Goal: Task Accomplishment & Management: Use online tool/utility

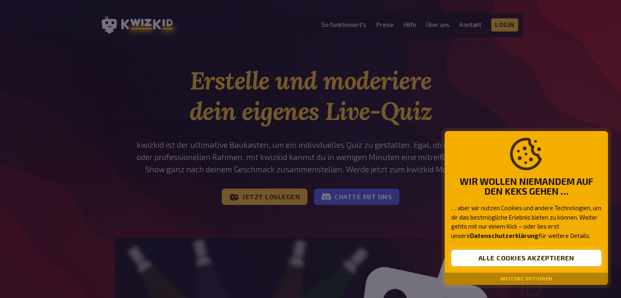
click at [532, 262] on button "Alle Cookies akzeptieren" at bounding box center [526, 258] width 150 height 16
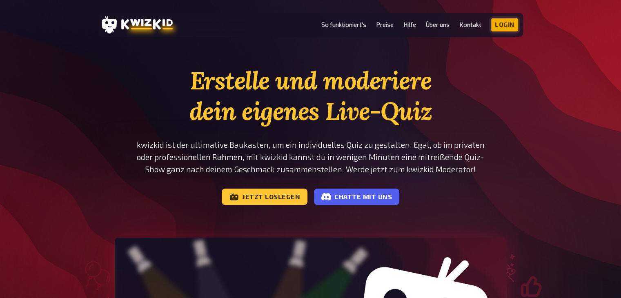
click at [512, 21] on link "Login" at bounding box center [505, 24] width 27 height 13
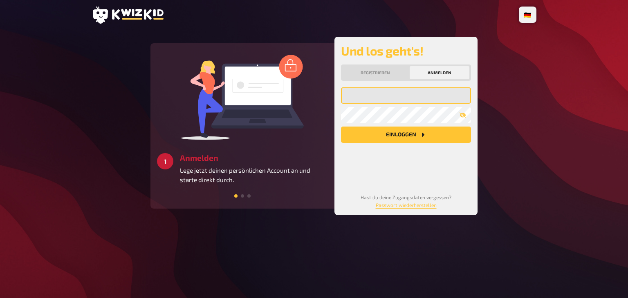
click at [405, 96] on input "email" at bounding box center [406, 95] width 130 height 16
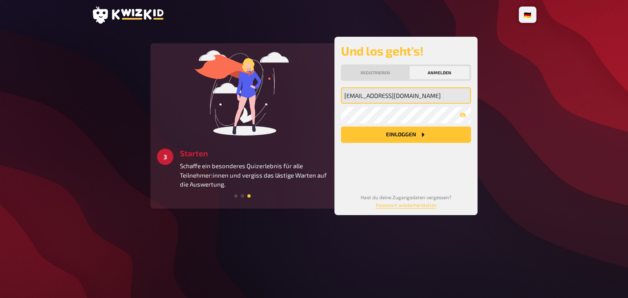
type input "mariosteinbrecher666@gmail.com"
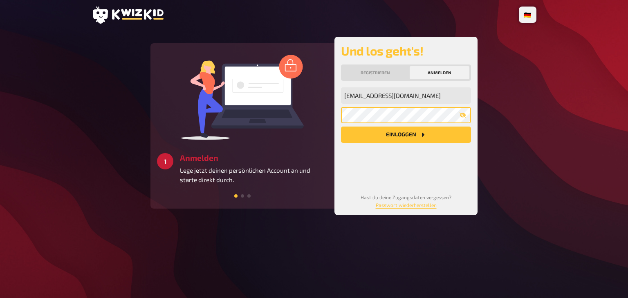
click at [341, 127] on button "Einloggen" at bounding box center [406, 135] width 130 height 16
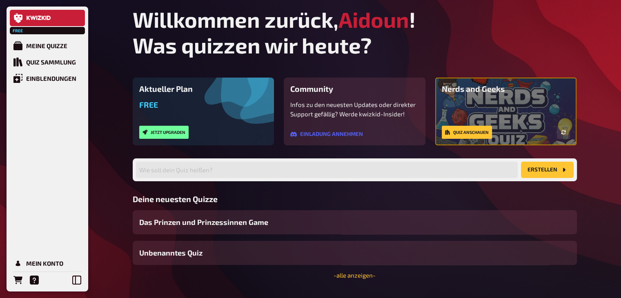
scroll to position [21, 0]
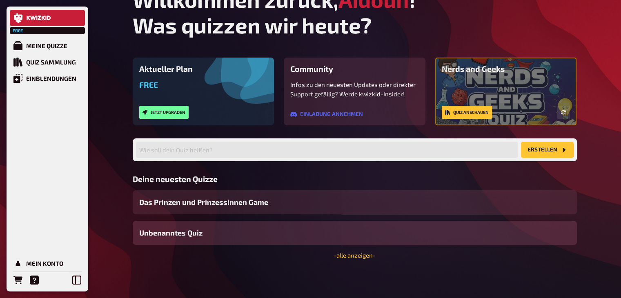
click at [229, 228] on div "Unbenanntes Quiz" at bounding box center [355, 233] width 445 height 24
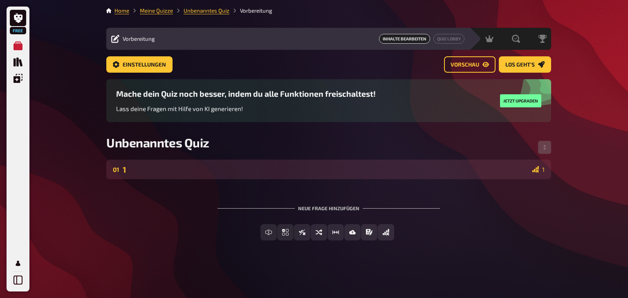
click at [261, 175] on div "01 1 1" at bounding box center [328, 170] width 445 height 20
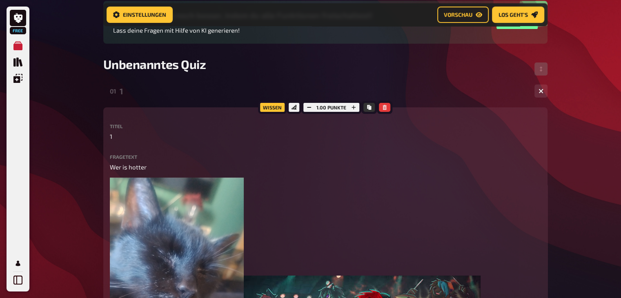
scroll to position [88, 0]
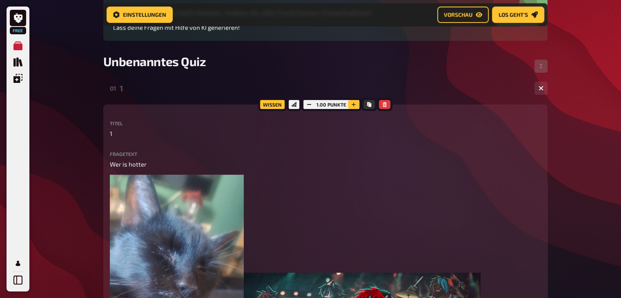
click at [352, 104] on icon "button" at bounding box center [353, 104] width 5 height 5
click at [307, 103] on icon "button" at bounding box center [309, 104] width 5 height 5
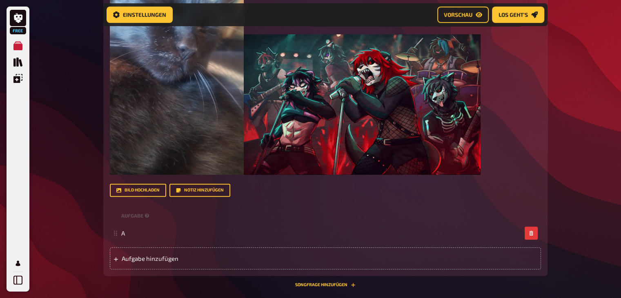
scroll to position [328, 0]
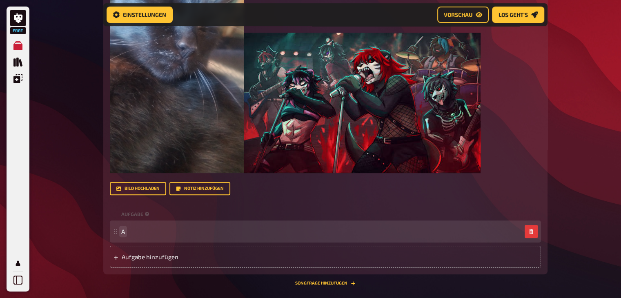
click at [129, 233] on div "A" at bounding box center [321, 231] width 400 height 7
click at [168, 231] on span "We itshote(für S bi?)" at bounding box center [149, 231] width 57 height 7
click at [193, 228] on div "We itshote(für Sebi?)" at bounding box center [321, 231] width 400 height 7
click at [139, 232] on span "We itshote(für Sebi?)" at bounding box center [150, 231] width 59 height 7
click at [152, 230] on span "We ist hote(für Sebi?)" at bounding box center [151, 231] width 60 height 7
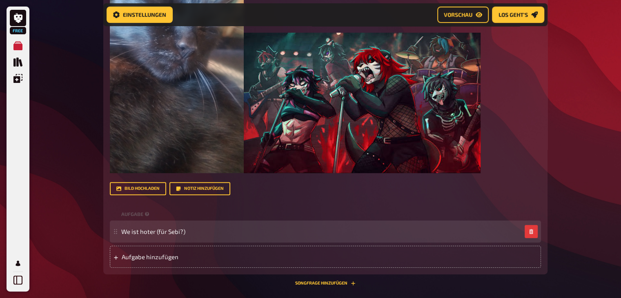
click at [114, 228] on div "We ist hoter (für Sebi?)" at bounding box center [325, 232] width 431 height 22
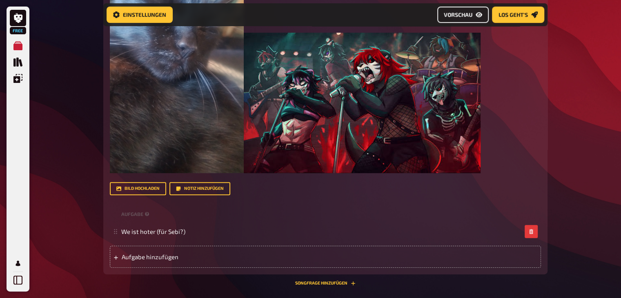
click at [474, 17] on link "Vorschau" at bounding box center [463, 15] width 51 height 16
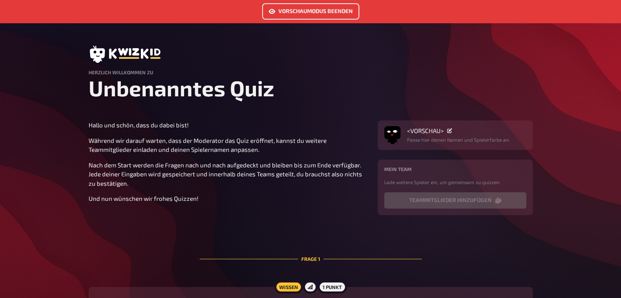
click at [310, 7] on link "Vorschaumodus beenden" at bounding box center [310, 11] width 97 height 16
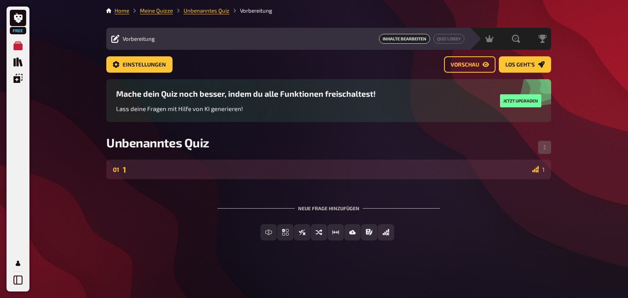
click at [511, 168] on div "1" at bounding box center [326, 169] width 406 height 9
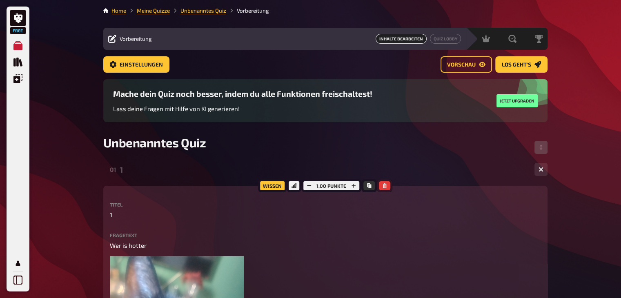
click at [387, 183] on button "button" at bounding box center [384, 185] width 11 height 9
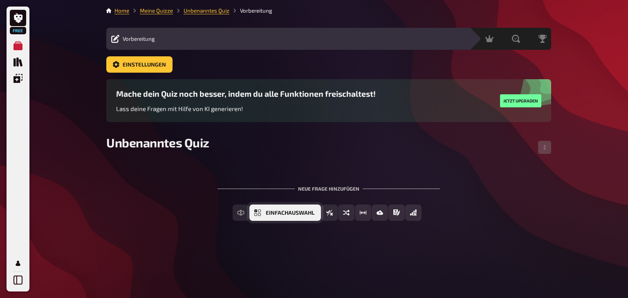
click at [264, 214] on button "Einfachauswahl" at bounding box center [284, 213] width 71 height 16
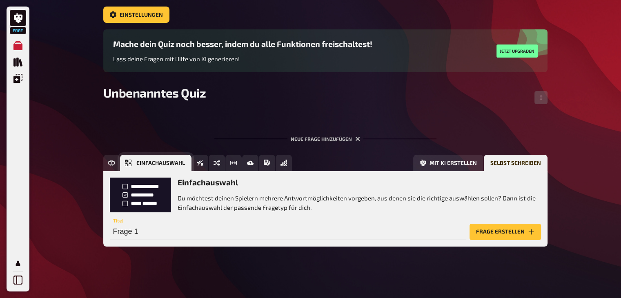
scroll to position [51, 0]
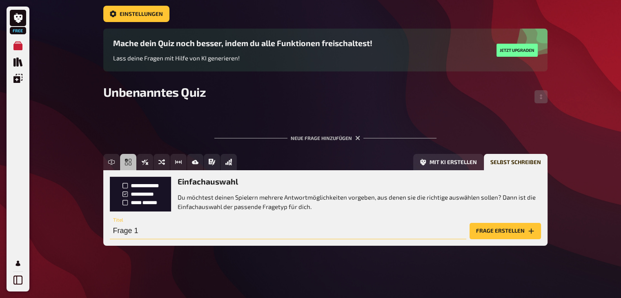
click at [244, 234] on input "Frage 1" at bounding box center [288, 231] width 357 height 16
type input "Wer ist hotter"
click at [491, 226] on button "Frage erstellen" at bounding box center [505, 231] width 71 height 16
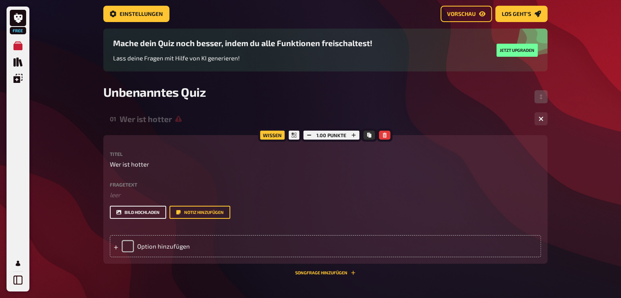
click at [144, 212] on button "Bild hochladen" at bounding box center [138, 212] width 56 height 13
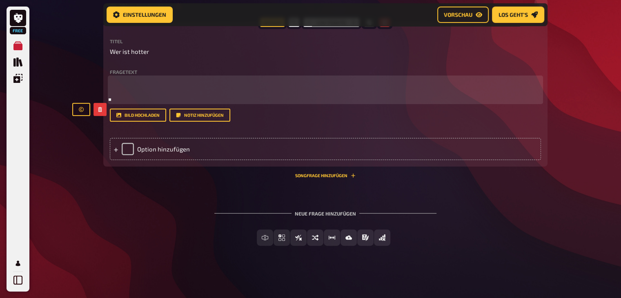
scroll to position [315, 0]
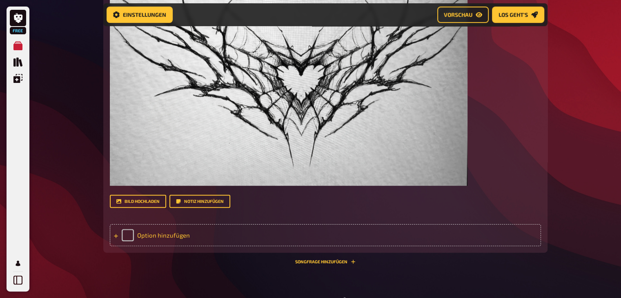
click at [127, 236] on div "Option hinzufügen" at bounding box center [325, 235] width 431 height 22
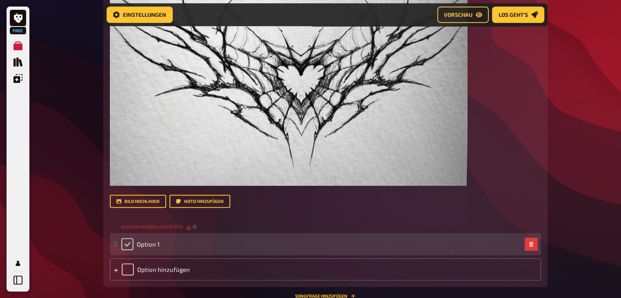
click at [130, 242] on input "checkbox" at bounding box center [127, 244] width 12 height 12
checkbox input "true"
click at [179, 245] on div "Option 1" at bounding box center [321, 244] width 400 height 12
click at [533, 246] on icon "button" at bounding box center [532, 244] width 4 height 5
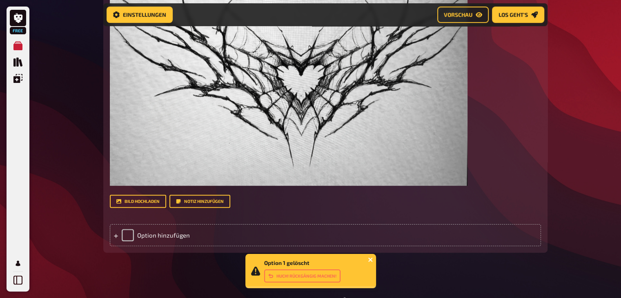
click at [371, 259] on icon "close" at bounding box center [371, 260] width 6 height 7
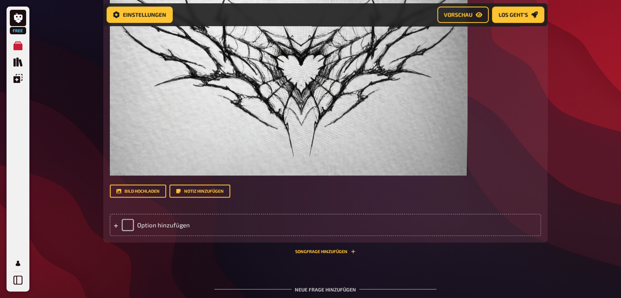
scroll to position [326, 0]
click at [151, 188] on button "Bild hochladen" at bounding box center [138, 191] width 56 height 13
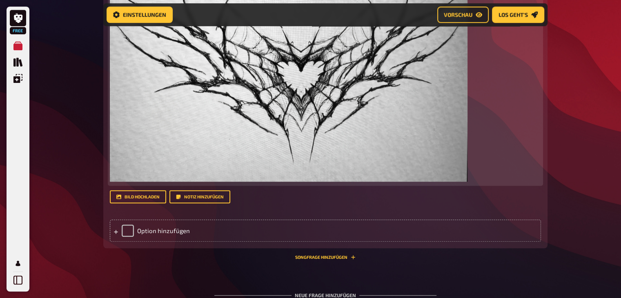
scroll to position [559, 0]
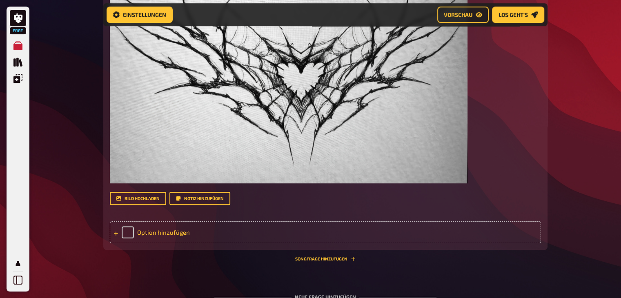
click at [332, 225] on div "Option hinzufügen" at bounding box center [325, 232] width 431 height 22
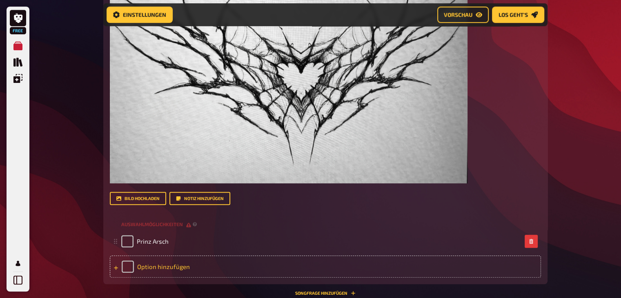
click at [239, 268] on div "Option hinzufügen" at bounding box center [325, 267] width 431 height 22
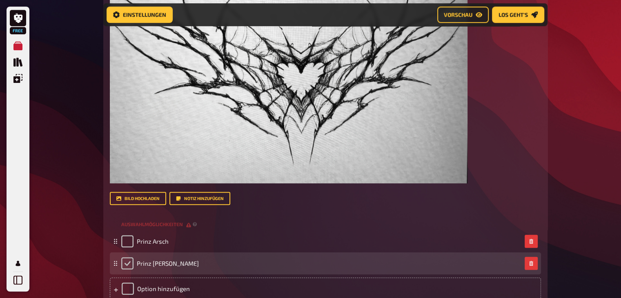
click at [130, 263] on input "checkbox" at bounding box center [127, 263] width 12 height 12
checkbox input "true"
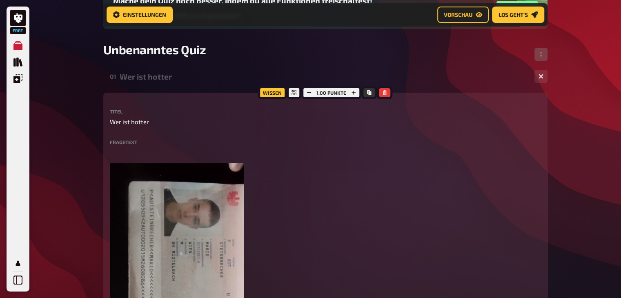
scroll to position [98, 0]
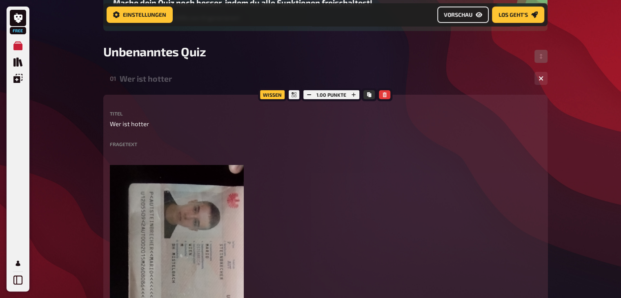
click at [467, 21] on link "Vorschau" at bounding box center [463, 15] width 51 height 16
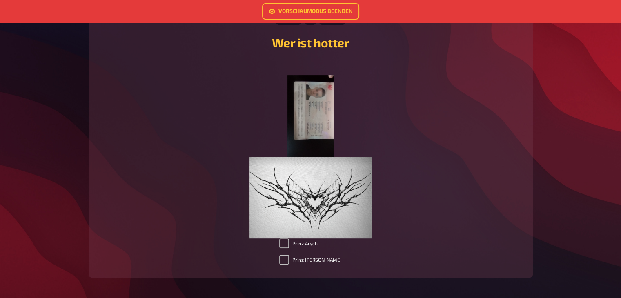
scroll to position [301, 0]
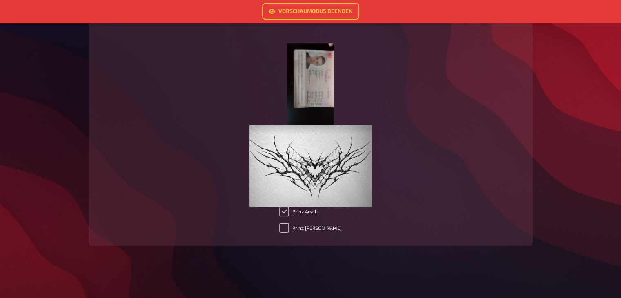
click at [289, 212] on input "Prinz Arsch" at bounding box center [284, 212] width 10 height 10
checkbox input "false"
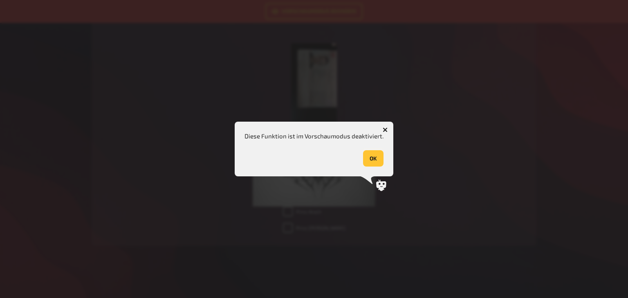
click at [380, 162] on button "OK" at bounding box center [373, 158] width 20 height 16
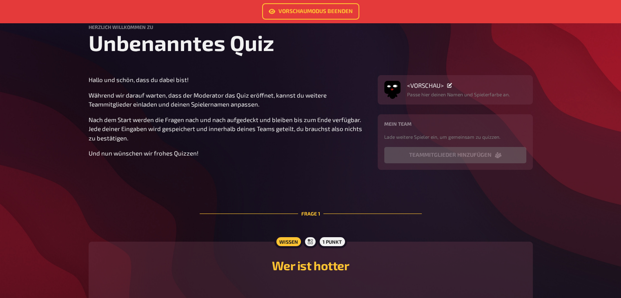
scroll to position [45, 0]
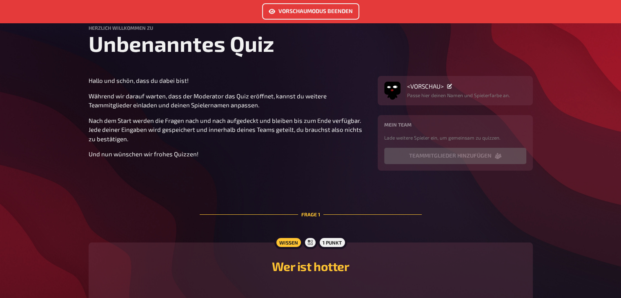
click at [323, 9] on link "Vorschaumodus beenden" at bounding box center [310, 11] width 97 height 16
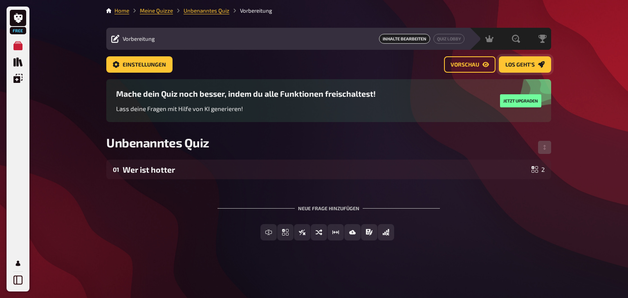
click at [540, 62] on icon "Los geht's" at bounding box center [541, 64] width 7 height 7
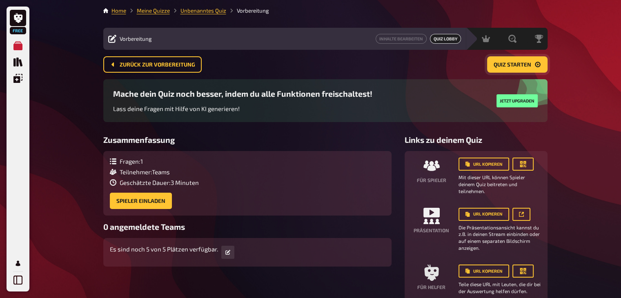
click at [516, 63] on span "Quiz starten" at bounding box center [513, 65] width 38 height 6
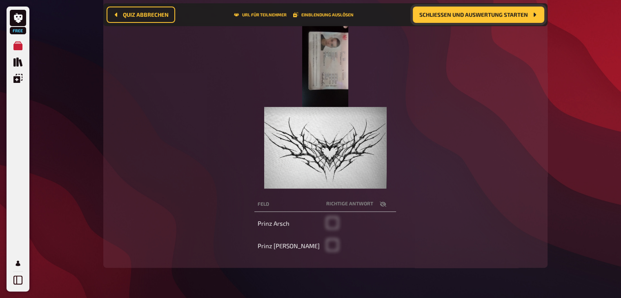
scroll to position [130, 0]
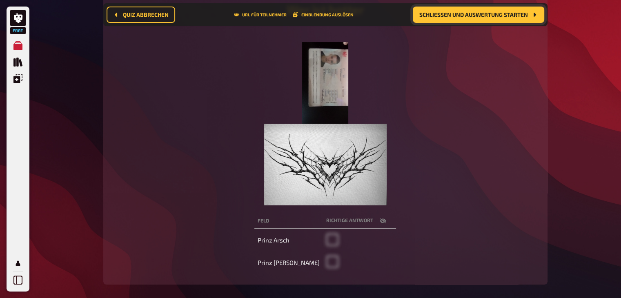
click at [326, 246] on span at bounding box center [332, 243] width 12 height 7
click at [135, 11] on button "Quiz abbrechen" at bounding box center [141, 15] width 69 height 16
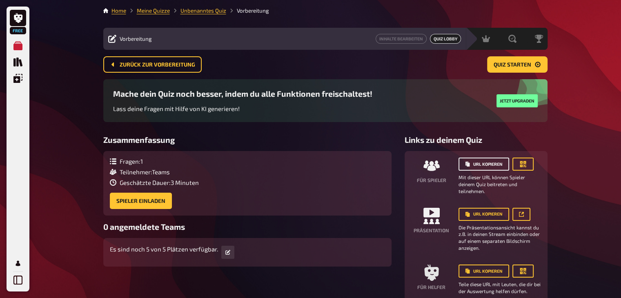
click at [485, 168] on button "URL kopieren" at bounding box center [484, 164] width 51 height 13
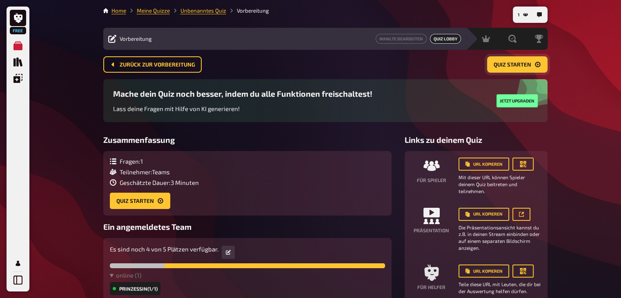
click at [513, 66] on span "Quiz starten" at bounding box center [513, 65] width 38 height 6
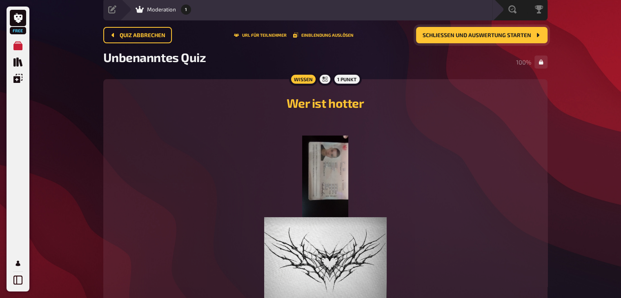
scroll to position [33, 0]
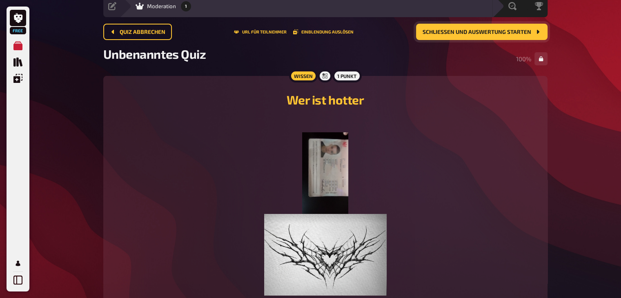
click at [485, 27] on button "Schließen und Auswertung starten" at bounding box center [482, 32] width 132 height 16
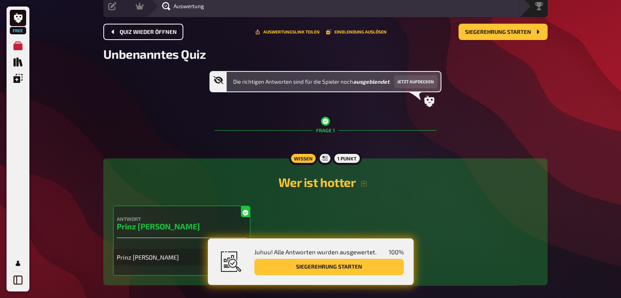
click at [150, 29] on span "Quiz wieder öffnen" at bounding box center [148, 32] width 57 height 6
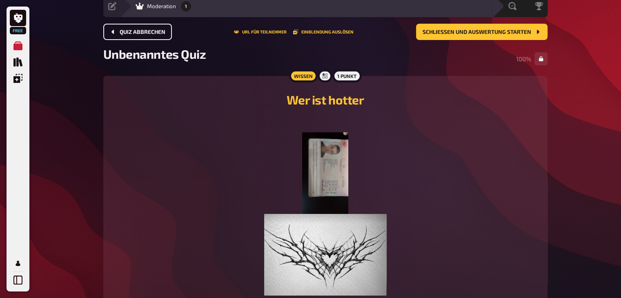
click at [150, 29] on span "Quiz abbrechen" at bounding box center [143, 32] width 46 height 6
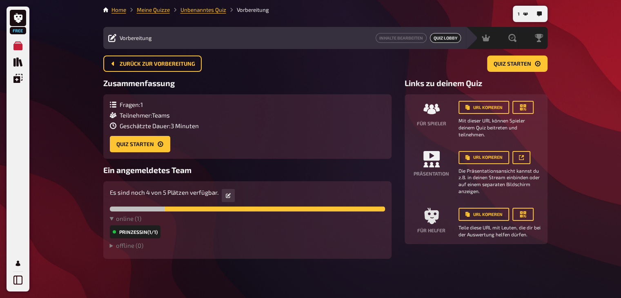
scroll to position [32, 0]
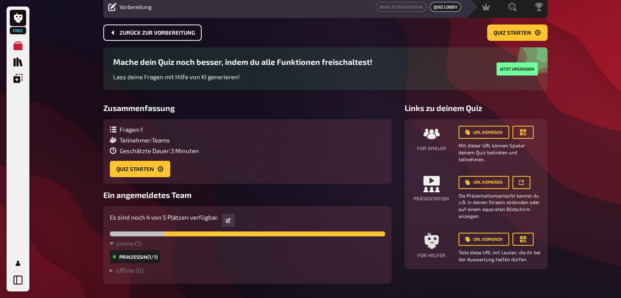
click at [172, 31] on span "Zurück zur Vorbereitung" at bounding box center [158, 33] width 76 height 6
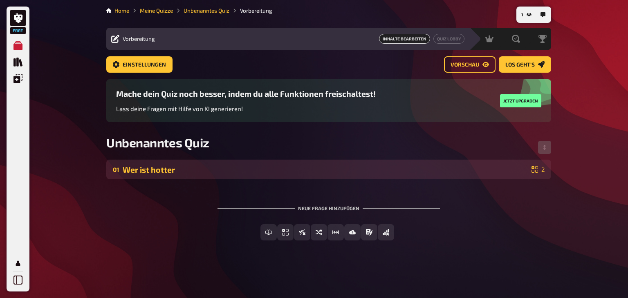
click at [503, 167] on div "Wer ist hotter" at bounding box center [325, 169] width 405 height 9
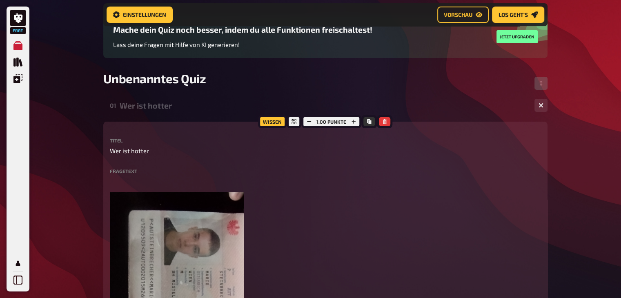
scroll to position [75, 0]
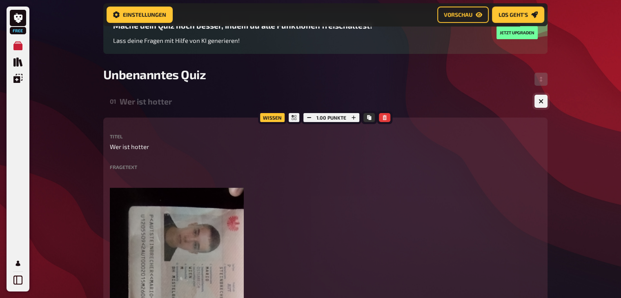
click at [543, 105] on button "button" at bounding box center [541, 101] width 13 height 13
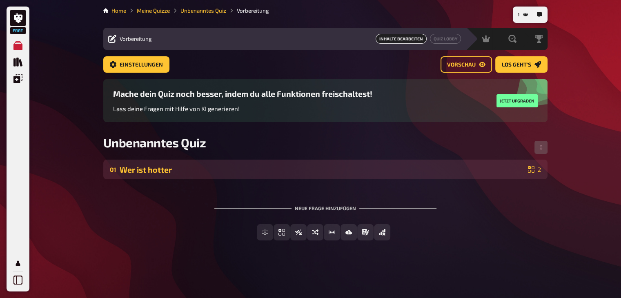
scroll to position [0, 0]
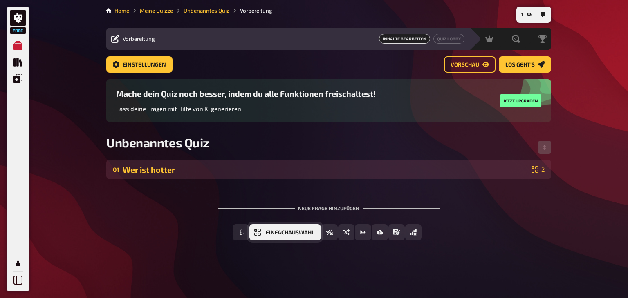
click at [294, 235] on span "Einfachauswahl" at bounding box center [290, 233] width 49 height 6
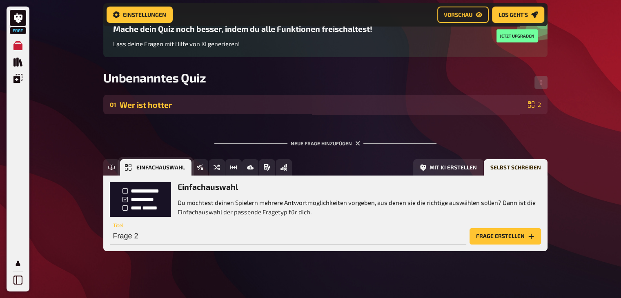
scroll to position [72, 0]
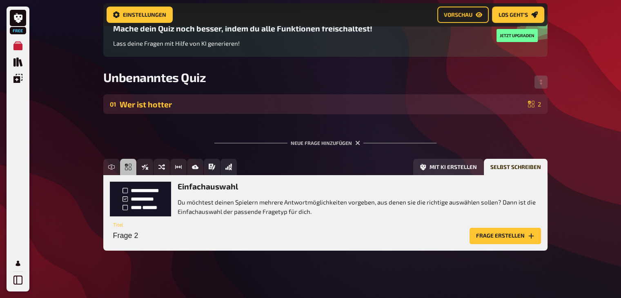
click at [217, 228] on div "Frage 2 Titel" at bounding box center [288, 232] width 357 height 25
drag, startPoint x: 217, startPoint y: 228, endPoint x: 143, endPoint y: 239, distance: 75.2
click at [143, 239] on div "Frage 2 Titel" at bounding box center [288, 232] width 357 height 25
click at [143, 239] on input "Frage 2" at bounding box center [288, 236] width 357 height 16
type input "wer ist noch hotter?"
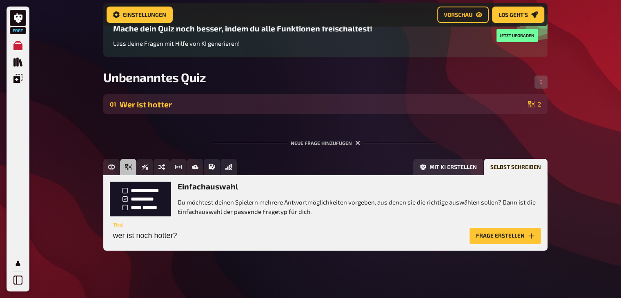
click at [512, 239] on button "Frage erstellen" at bounding box center [505, 236] width 71 height 16
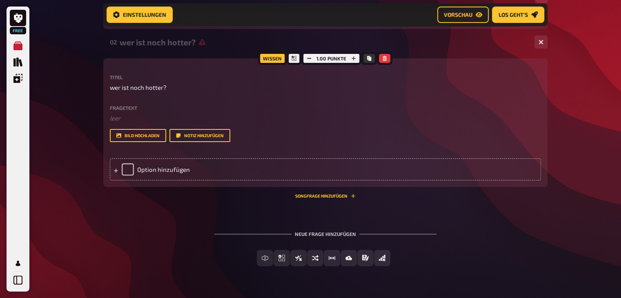
scroll to position [156, 0]
click at [350, 159] on div "Option hinzufügen" at bounding box center [325, 168] width 431 height 25
click at [349, 163] on div "Option hinzufügen" at bounding box center [325, 170] width 431 height 22
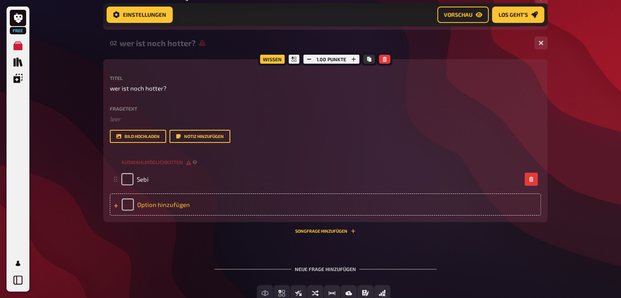
click at [292, 203] on div "Option hinzufügen" at bounding box center [325, 205] width 431 height 22
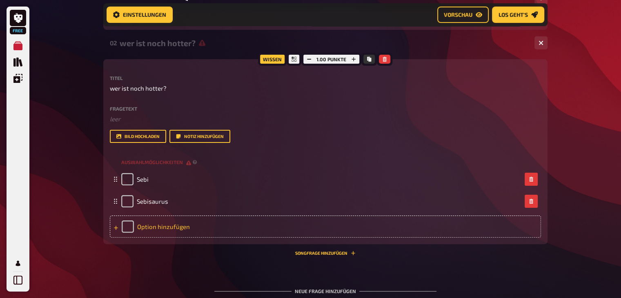
click at [252, 228] on div "Option hinzufügen" at bounding box center [325, 227] width 431 height 22
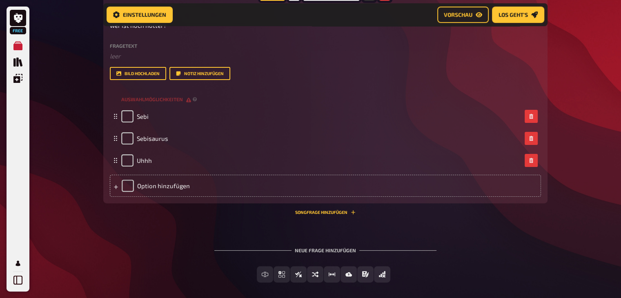
scroll to position [217, 0]
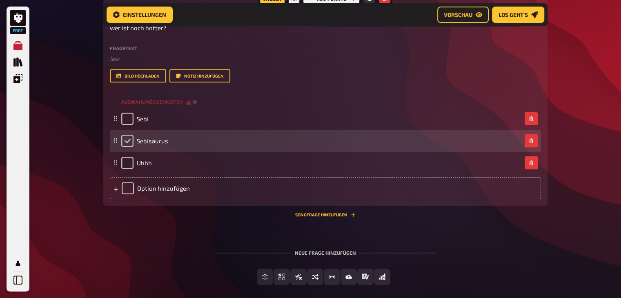
click at [126, 144] on input "checkbox" at bounding box center [127, 141] width 12 height 12
checkbox input "true"
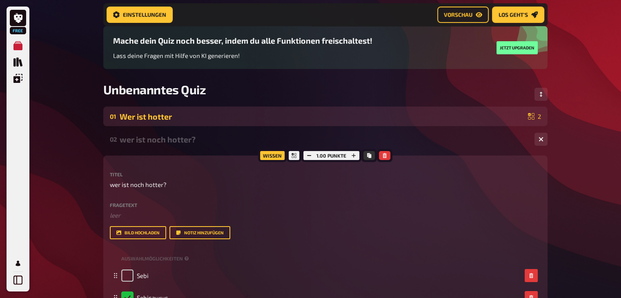
scroll to position [63, 0]
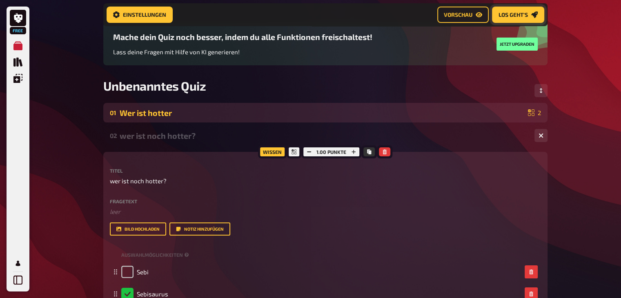
click at [515, 17] on span "Los geht's" at bounding box center [513, 15] width 29 height 6
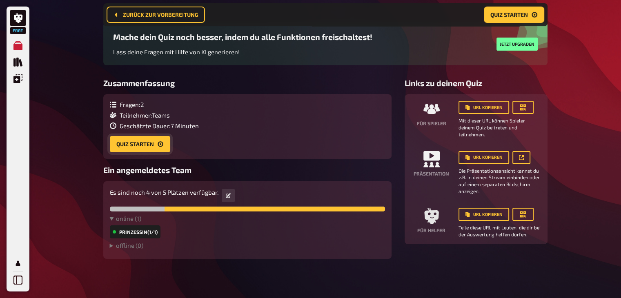
click at [156, 144] on button "Quiz starten" at bounding box center [140, 144] width 60 height 16
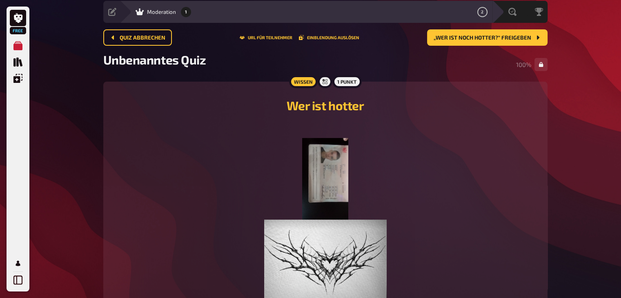
scroll to position [26, 0]
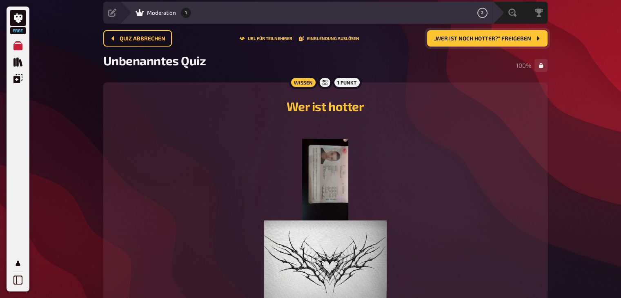
click at [505, 36] on span "„wer ist noch hotter?“ freigeben" at bounding box center [483, 39] width 98 height 6
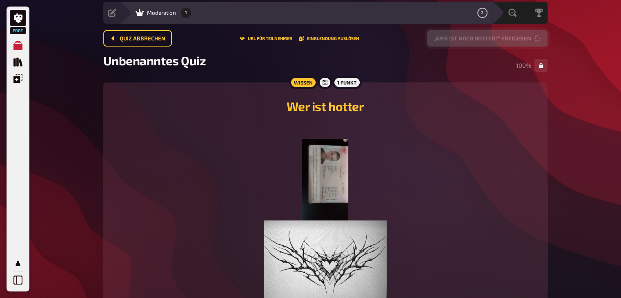
scroll to position [5, 0]
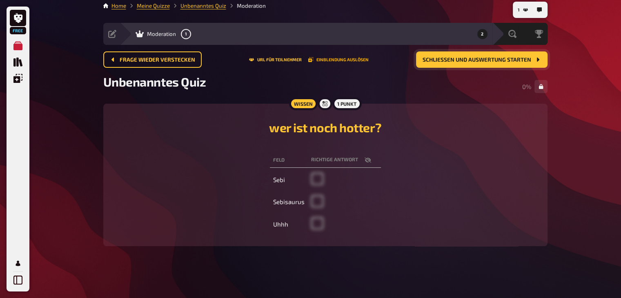
click at [330, 60] on button "Einblendung auslösen" at bounding box center [338, 59] width 60 height 5
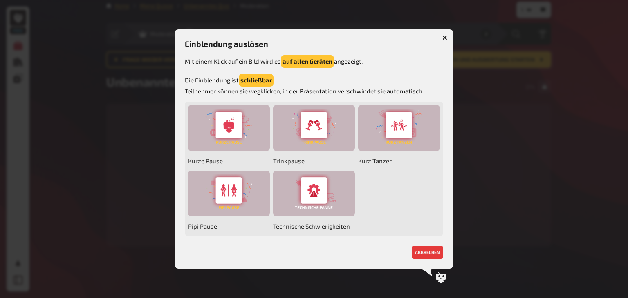
click at [445, 38] on icon "button" at bounding box center [444, 37] width 5 height 5
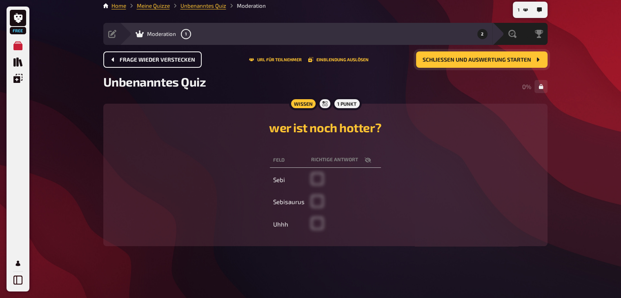
click at [148, 56] on button "Frage wieder verstecken" at bounding box center [152, 59] width 98 height 16
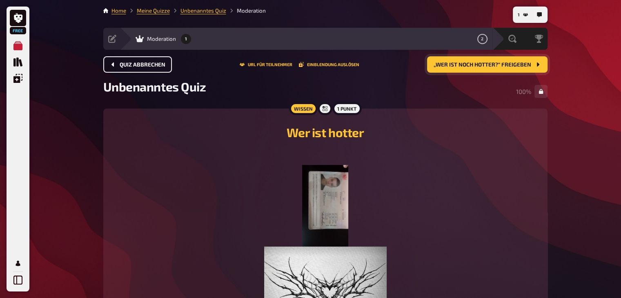
click at [141, 66] on span "Quiz abbrechen" at bounding box center [143, 65] width 46 height 6
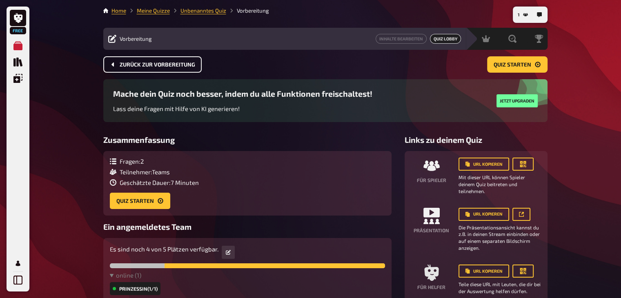
click at [132, 67] on span "Zurück zur Vorbereitung" at bounding box center [158, 65] width 76 height 6
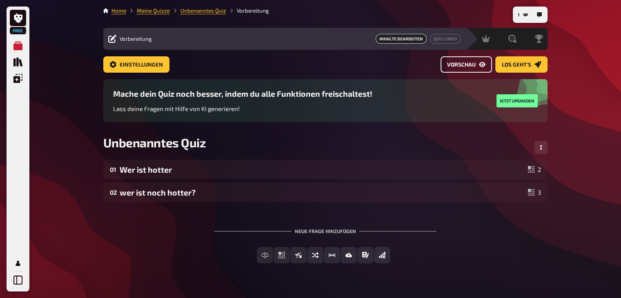
click at [449, 63] on span "Vorschau" at bounding box center [461, 65] width 29 height 6
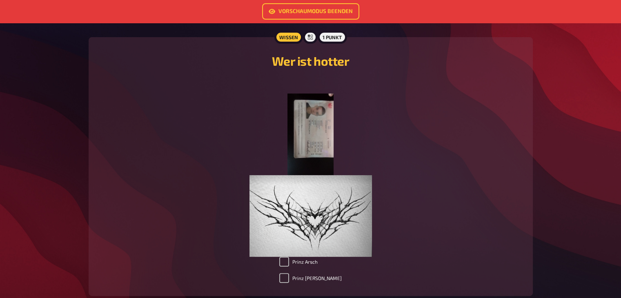
scroll to position [252, 0]
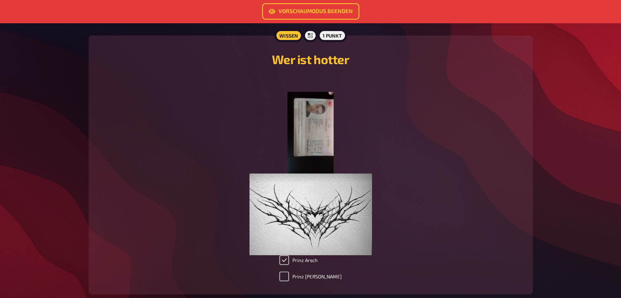
click at [289, 262] on input "Prinz Arsch" at bounding box center [284, 260] width 10 height 10
checkbox input "false"
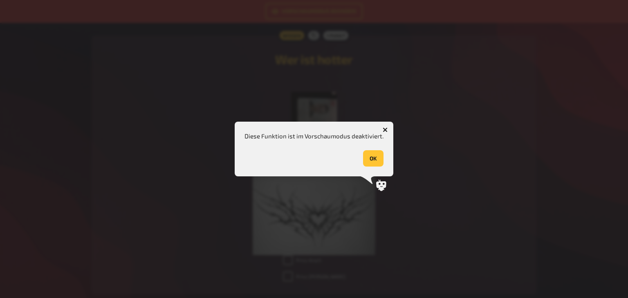
click at [384, 130] on icon "button" at bounding box center [384, 129] width 5 height 5
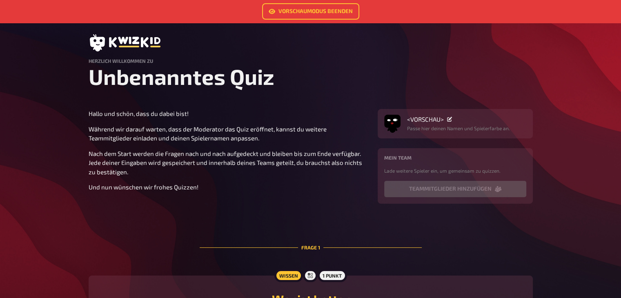
scroll to position [0, 0]
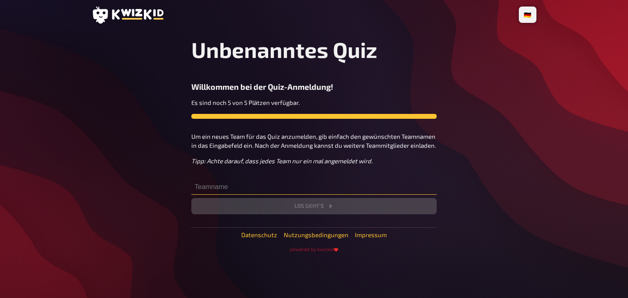
click at [244, 185] on input "text" at bounding box center [313, 187] width 245 height 16
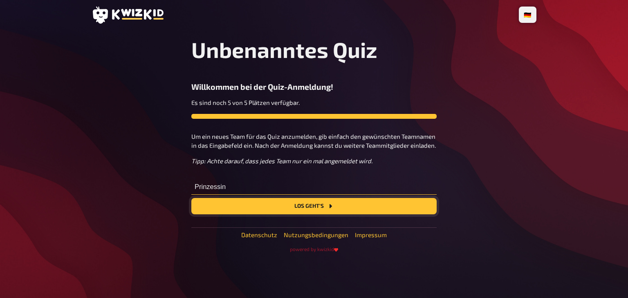
type input "Prinzessin"
click at [257, 203] on button "Los geht's" at bounding box center [313, 206] width 245 height 16
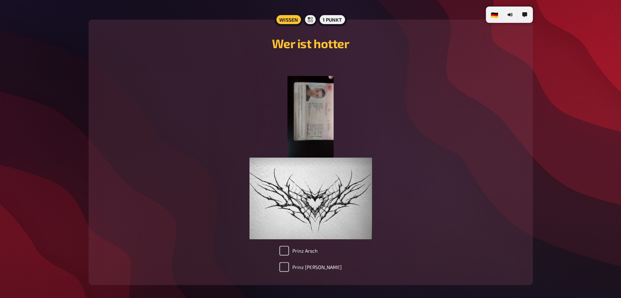
scroll to position [239, 0]
click at [289, 267] on input "Prinz [PERSON_NAME]" at bounding box center [284, 267] width 10 height 10
checkbox input "true"
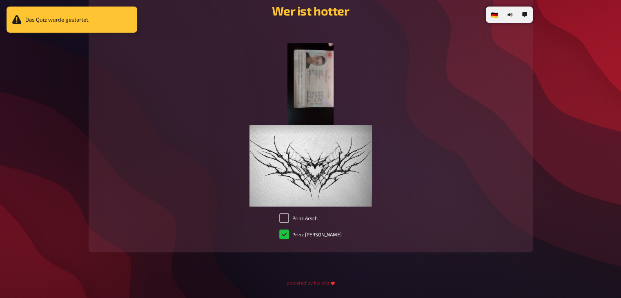
scroll to position [299, 0]
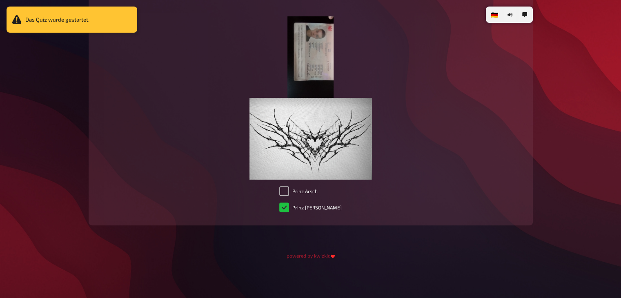
click at [294, 205] on label "Prinz [PERSON_NAME]" at bounding box center [310, 208] width 63 height 10
click at [289, 205] on input "Prinz [PERSON_NAME]" at bounding box center [284, 208] width 10 height 10
checkbox input "true"
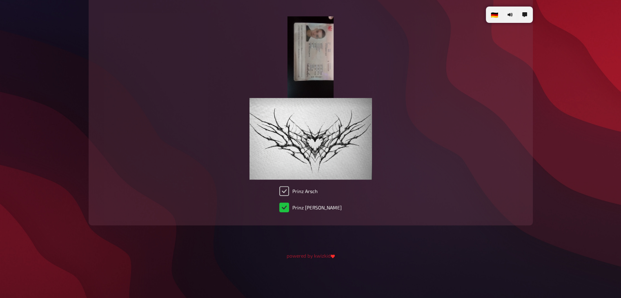
click at [289, 190] on input "Prinz Arsch" at bounding box center [284, 191] width 10 height 10
checkbox input "true"
checkbox input "false"
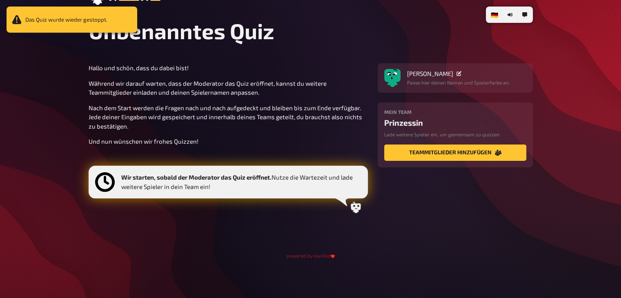
scroll to position [19, 0]
